Goal: Task Accomplishment & Management: Complete application form

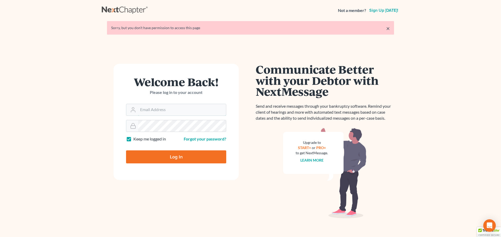
drag, startPoint x: 152, startPoint y: 113, endPoint x: 162, endPoint y: 119, distance: 11.0
click at [152, 113] on input "Email Address" at bounding box center [182, 109] width 88 height 11
type input "[PERSON_NAME][EMAIL_ADDRESS][DOMAIN_NAME]"
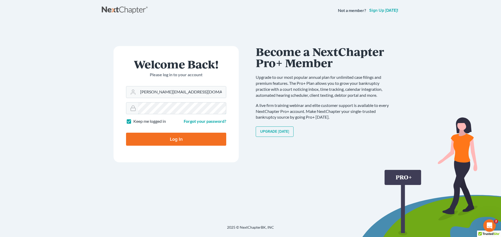
click at [126, 133] on input "Log In" at bounding box center [176, 139] width 100 height 13
type input "Thinking..."
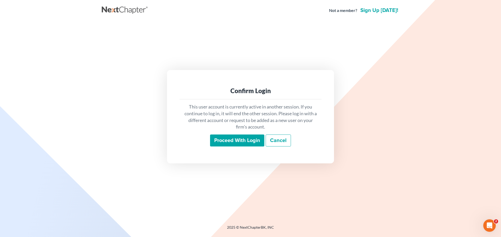
click at [229, 146] on input "Proceed with login" at bounding box center [237, 141] width 54 height 12
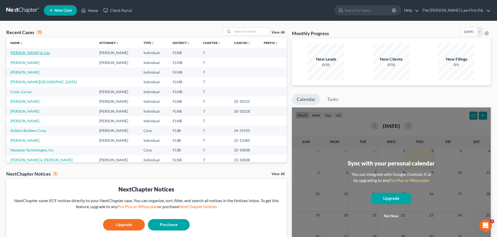
click at [27, 52] on link "[PERSON_NAME] & Cea" at bounding box center [29, 53] width 39 height 4
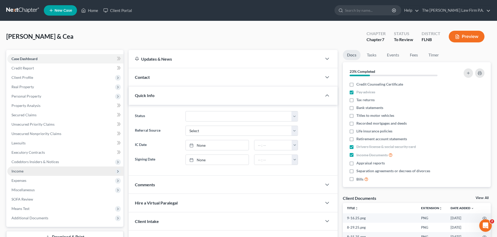
click at [18, 173] on span "Income" at bounding box center [17, 171] width 12 height 4
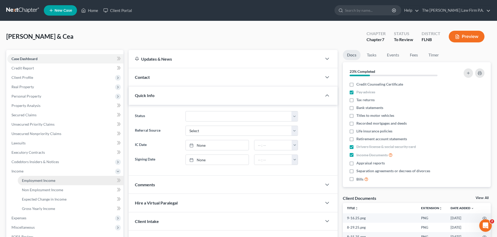
click at [73, 182] on link "Employment Income" at bounding box center [71, 180] width 106 height 9
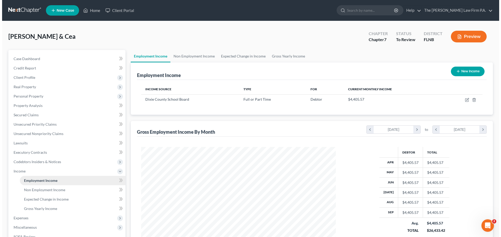
scroll to position [97, 205]
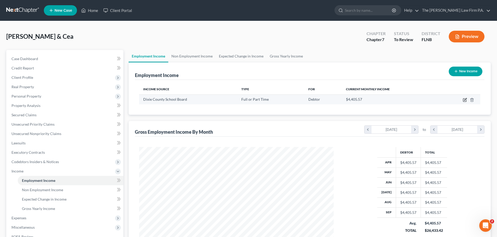
click at [463, 98] on icon "button" at bounding box center [464, 100] width 4 height 4
select select "0"
select select "2"
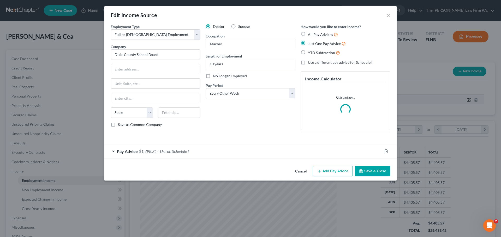
scroll to position [98, 207]
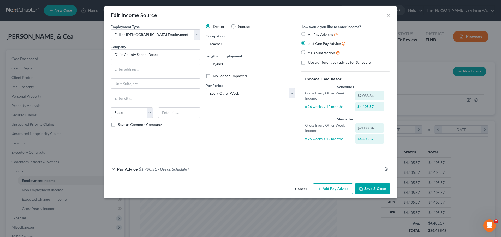
click at [127, 170] on span "Pay Advice" at bounding box center [127, 169] width 21 height 5
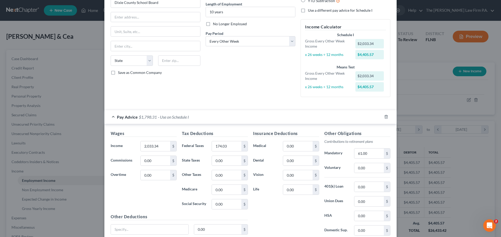
scroll to position [78, 0]
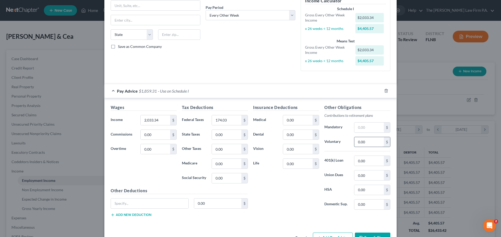
click at [370, 140] on input "0.00" at bounding box center [368, 142] width 29 height 10
type input "61.00"
click at [369, 129] on input "text" at bounding box center [368, 128] width 29 height 10
type input "0.00"
click at [230, 121] on input "174.03" at bounding box center [226, 120] width 29 height 10
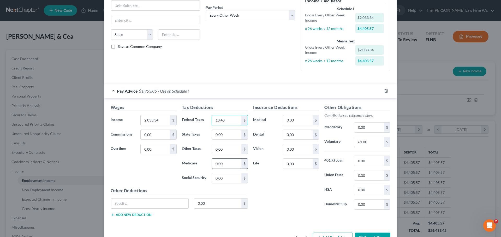
type input "18.48"
click at [226, 160] on input "0.00" at bounding box center [226, 164] width 29 height 10
type input "29.48"
click at [218, 178] on input "0.00" at bounding box center [226, 179] width 29 height 10
type input "126.07"
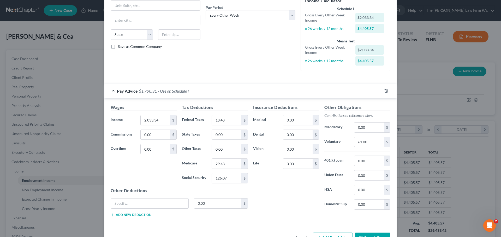
drag, startPoint x: 272, startPoint y: 201, endPoint x: 269, endPoint y: 200, distance: 3.3
click at [270, 201] on div "Insurance Deductions Medical 0.00 $ Dental 0.00 $ Vision 0.00 $ Life 0.00 $" at bounding box center [285, 160] width 71 height 110
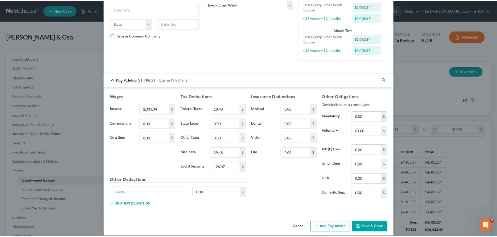
scroll to position [95, 0]
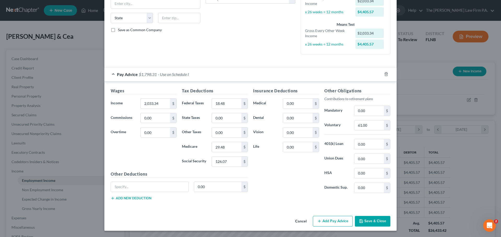
click at [369, 221] on button "Save & Close" at bounding box center [372, 221] width 35 height 11
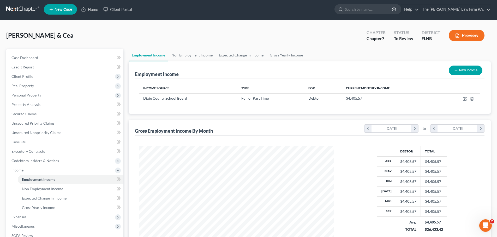
scroll to position [0, 0]
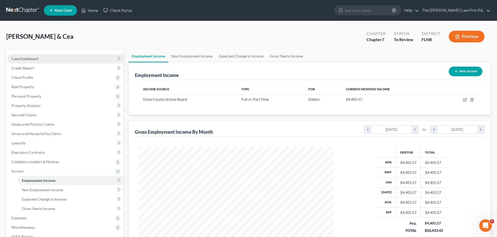
click at [47, 59] on link "Case Dashboard" at bounding box center [65, 58] width 116 height 9
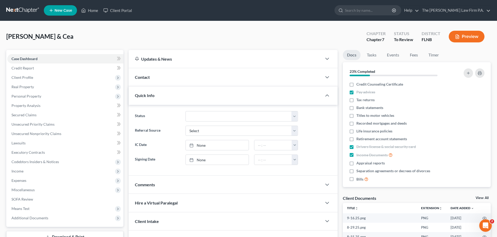
click at [483, 201] on div "View All" at bounding box center [482, 199] width 15 height 5
click at [483, 200] on link "View All" at bounding box center [481, 199] width 13 height 4
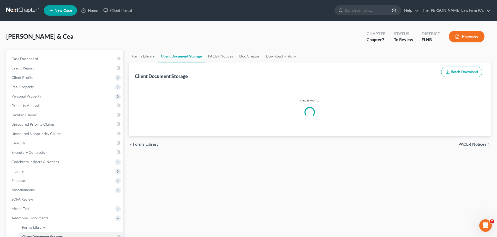
select select "10"
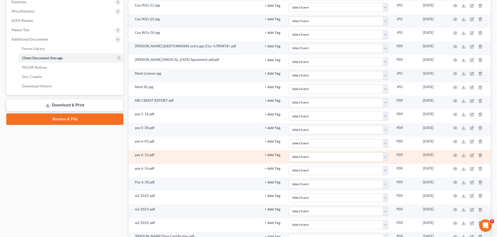
scroll to position [182, 0]
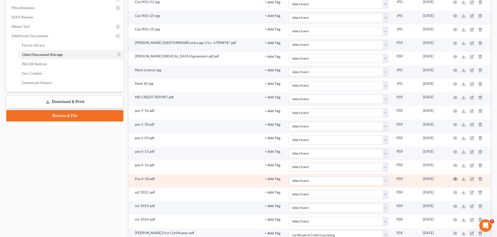
click at [453, 179] on icon "button" at bounding box center [455, 179] width 4 height 3
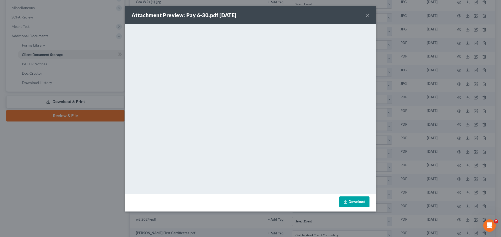
click at [367, 14] on button "×" at bounding box center [367, 15] width 4 height 6
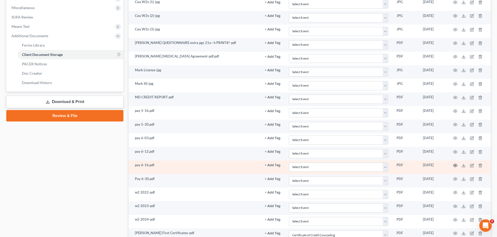
click at [454, 165] on icon "button" at bounding box center [455, 165] width 4 height 3
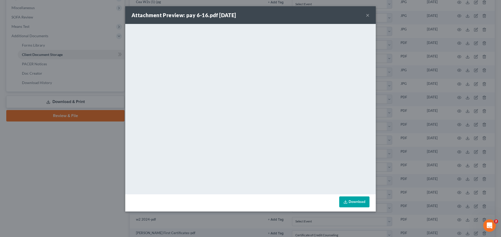
click at [368, 14] on button "×" at bounding box center [367, 15] width 4 height 6
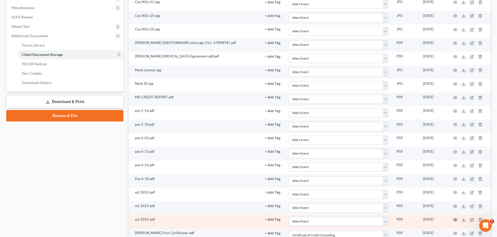
click at [455, 221] on circle "button" at bounding box center [454, 220] width 1 height 1
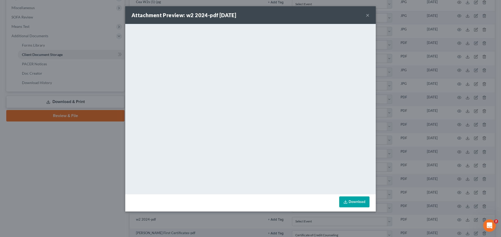
click at [368, 16] on button "×" at bounding box center [367, 15] width 4 height 6
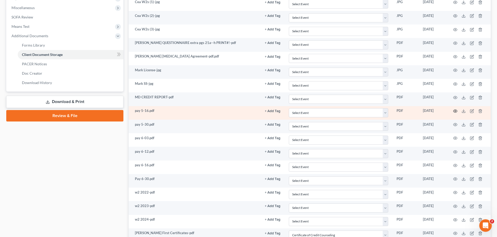
click at [455, 111] on icon "button" at bounding box center [455, 111] width 4 height 4
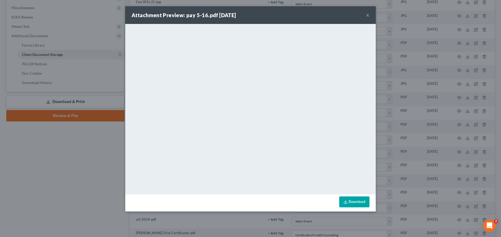
click at [369, 15] on button "×" at bounding box center [367, 15] width 4 height 6
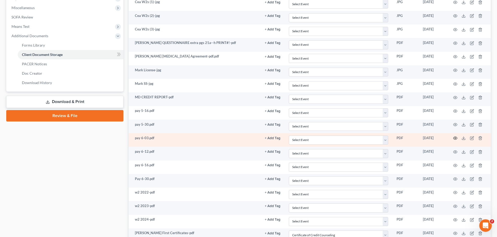
click at [454, 137] on icon "button" at bounding box center [455, 138] width 4 height 4
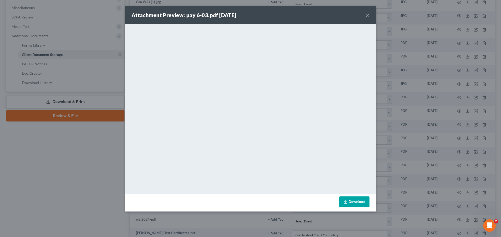
click at [369, 13] on button "×" at bounding box center [367, 15] width 4 height 6
